Goal: Task Accomplishment & Management: Manage account settings

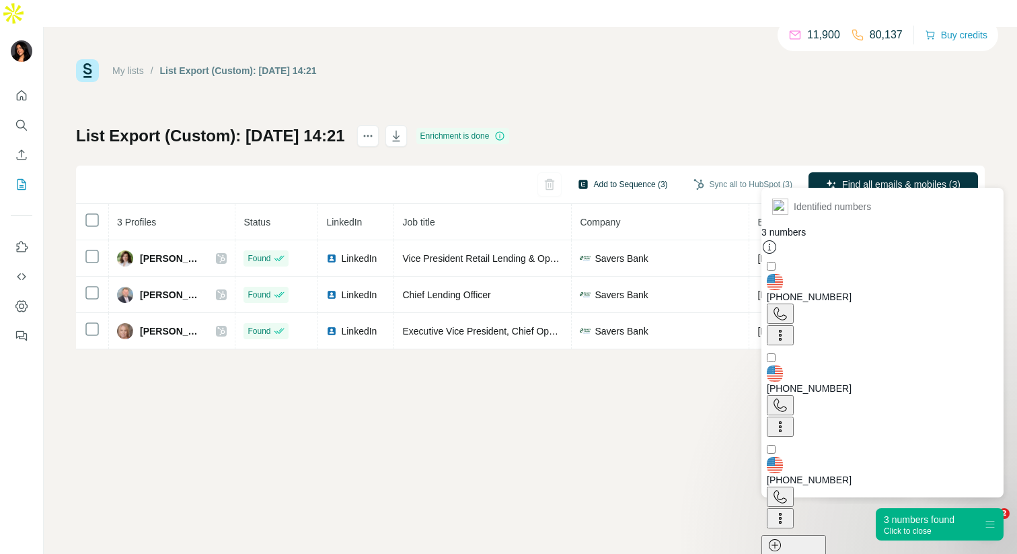
click at [619, 174] on button "Add to Sequence (3)" at bounding box center [622, 184] width 109 height 20
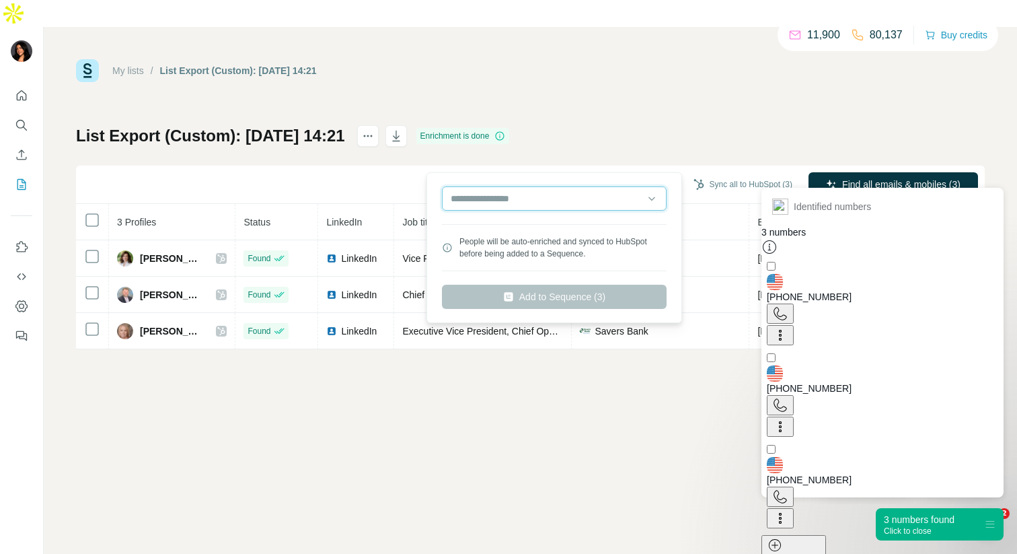
click at [557, 198] on input "text" at bounding box center [554, 198] width 225 height 24
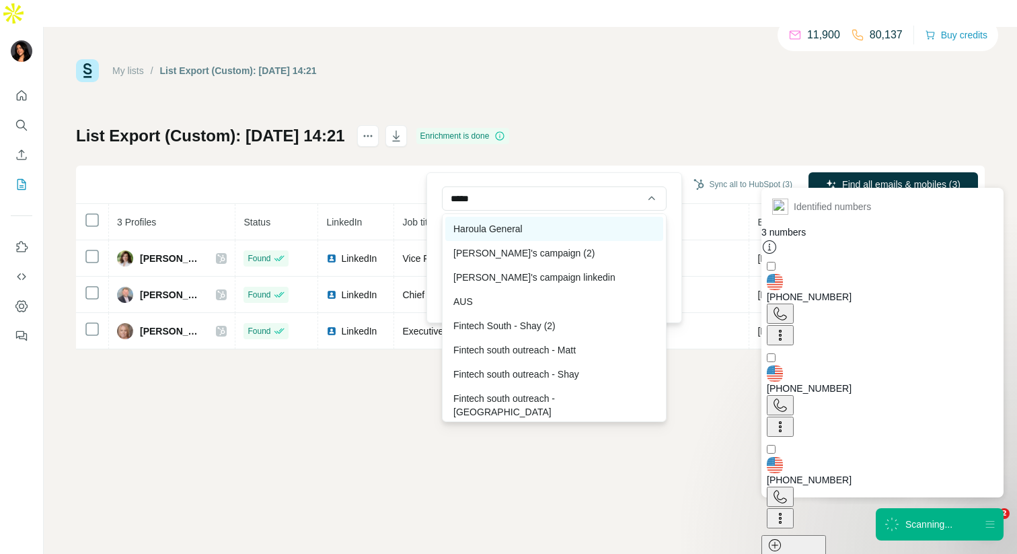
click at [524, 233] on div "Haroula General" at bounding box center [554, 229] width 218 height 24
type input "**********"
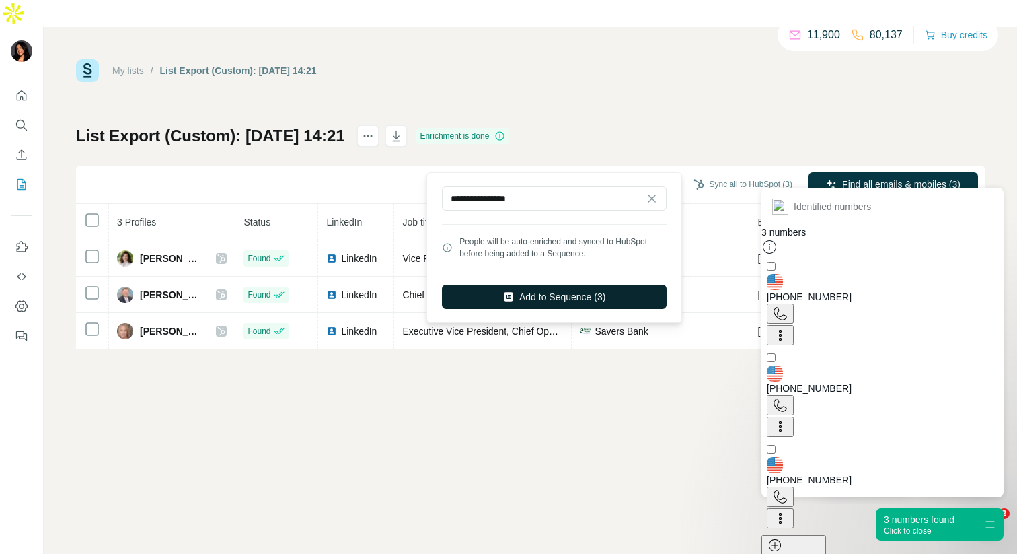
click at [531, 295] on button "Add to Sequence (3)" at bounding box center [554, 297] width 225 height 24
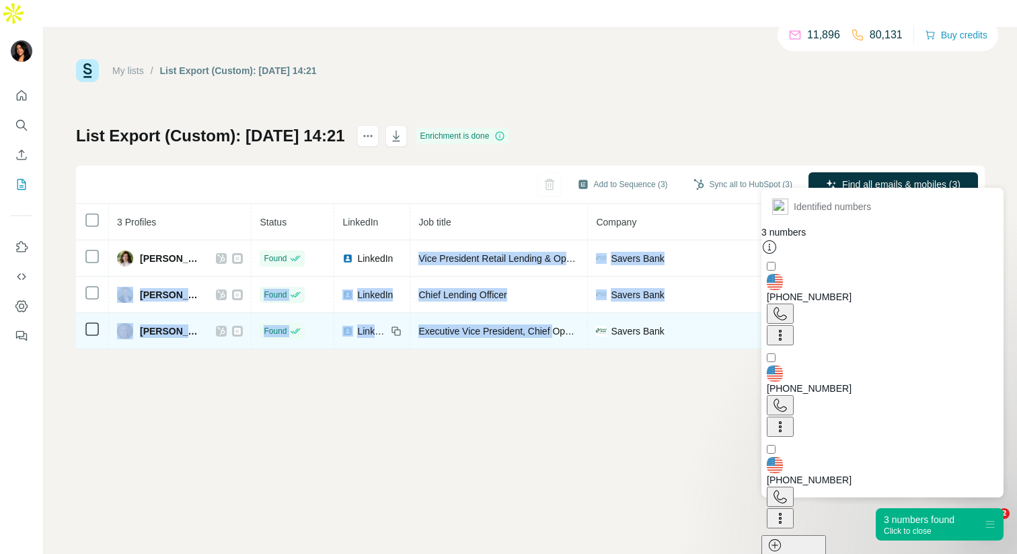
drag, startPoint x: 436, startPoint y: 229, endPoint x: 576, endPoint y: 305, distance: 159.8
click at [576, 305] on tbody "[PERSON_NAME] Found LinkedIn Vice President Retail Lending & Operations Savers …" at bounding box center [698, 294] width 1245 height 109
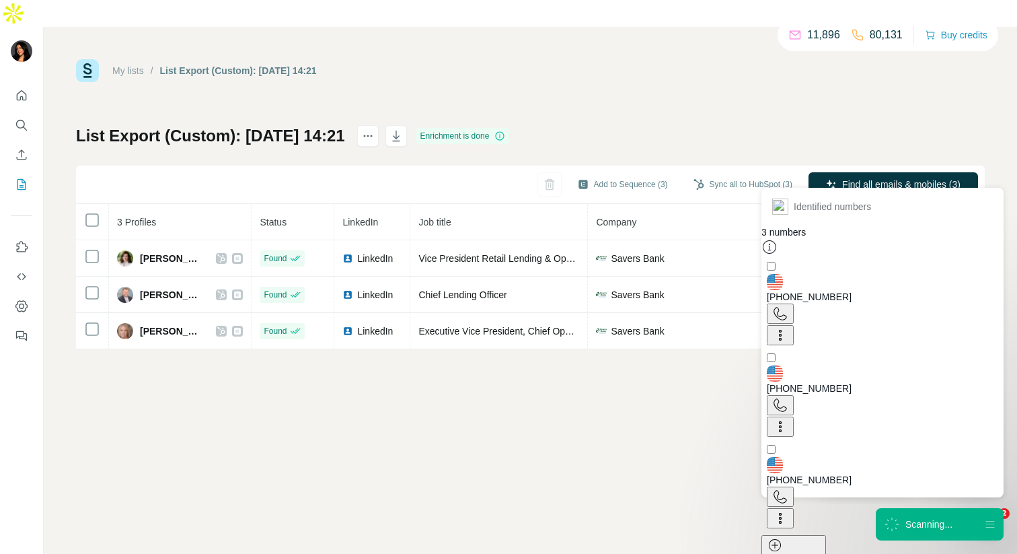
click at [549, 346] on div "My lists / List Export (Custom): [DATE] 14:21 11,896 80,131 Buy credits List Ex…" at bounding box center [530, 304] width 973 height 554
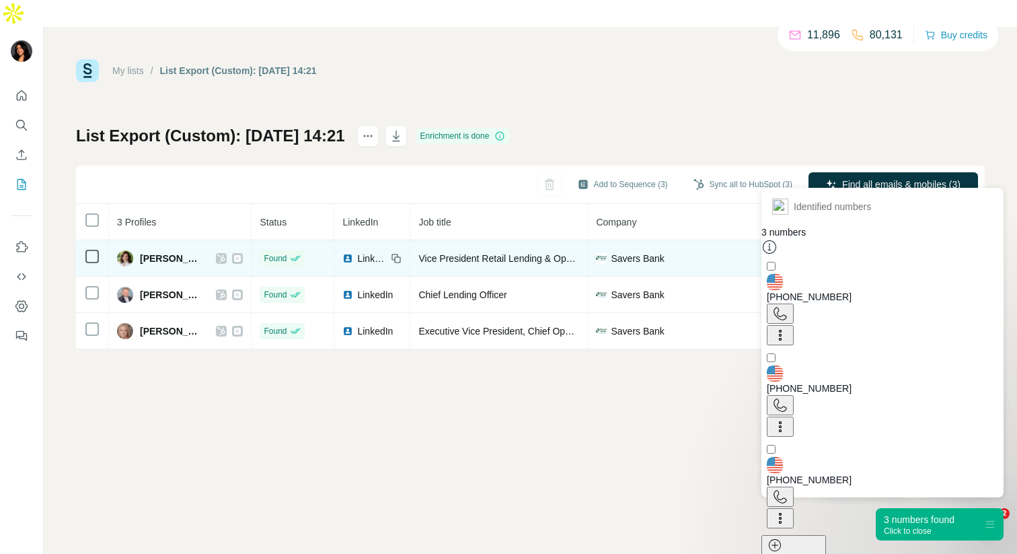
click at [529, 240] on td "Vice President Retail Lending & Operations" at bounding box center [499, 258] width 178 height 36
drag, startPoint x: 438, startPoint y: 230, endPoint x: 597, endPoint y: 229, distance: 159.4
click at [588, 240] on td "Vice President Retail Lending & Operations" at bounding box center [499, 258] width 178 height 36
copy span "ice President Retail Lending & Oper"
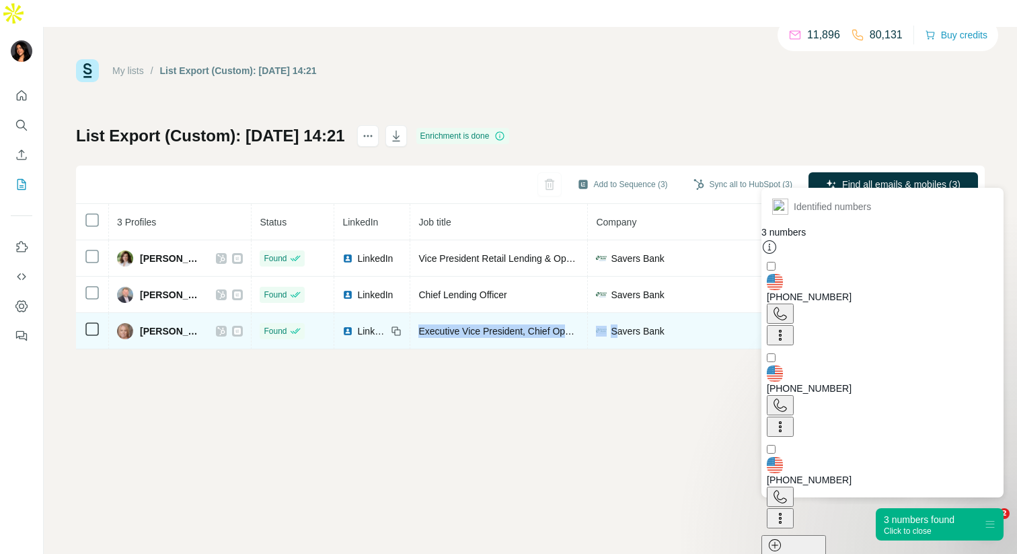
drag, startPoint x: 435, startPoint y: 303, endPoint x: 632, endPoint y: 301, distance: 197.1
click at [632, 313] on tr "[PERSON_NAME] Found LinkedIn Executive Vice President, Chief Operating Officer …" at bounding box center [698, 331] width 1245 height 36
copy tr "Executive Vice President, Chief Operating Officer S"
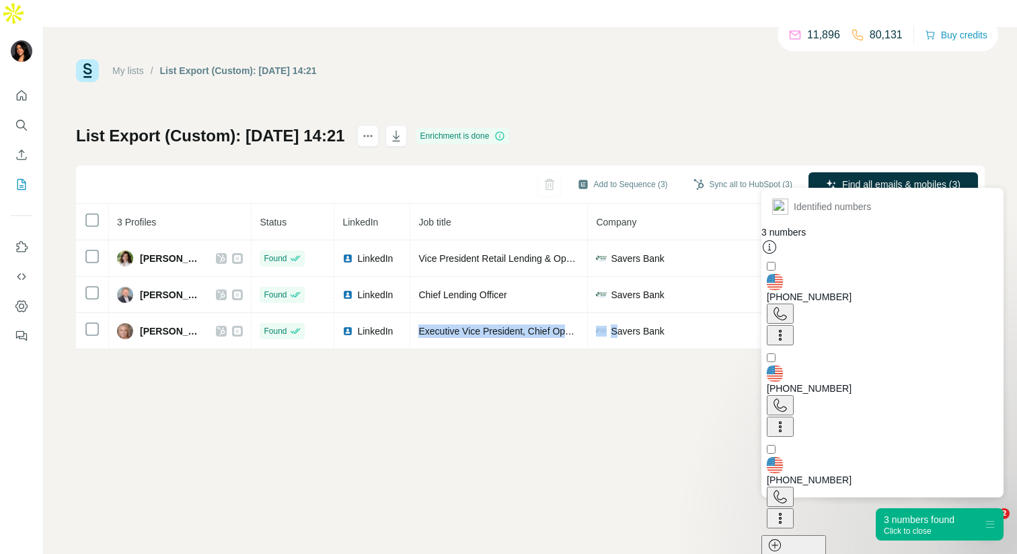
click at [930, 527] on div "Click to close" at bounding box center [919, 530] width 71 height 9
